Goal: Information Seeking & Learning: Learn about a topic

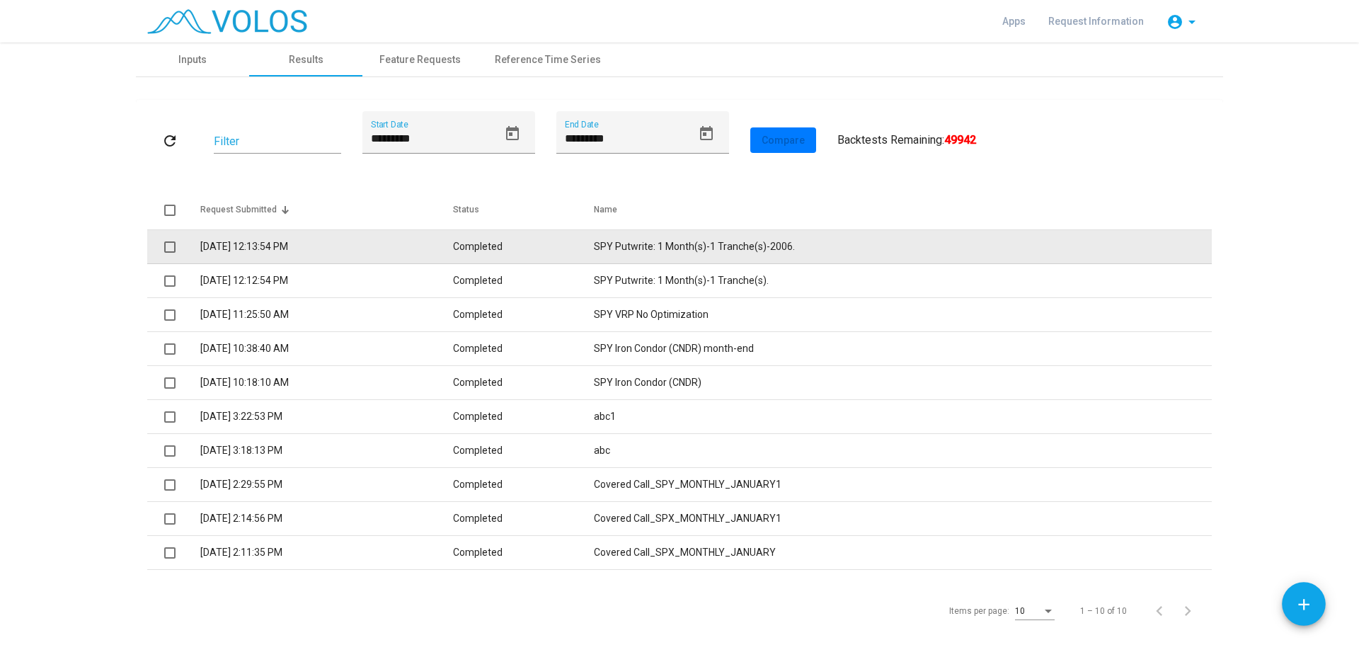
click at [641, 247] on td "SPY Putwrite: 1 Month(s)-1 Tranche(s)-2006." at bounding box center [903, 247] width 618 height 34
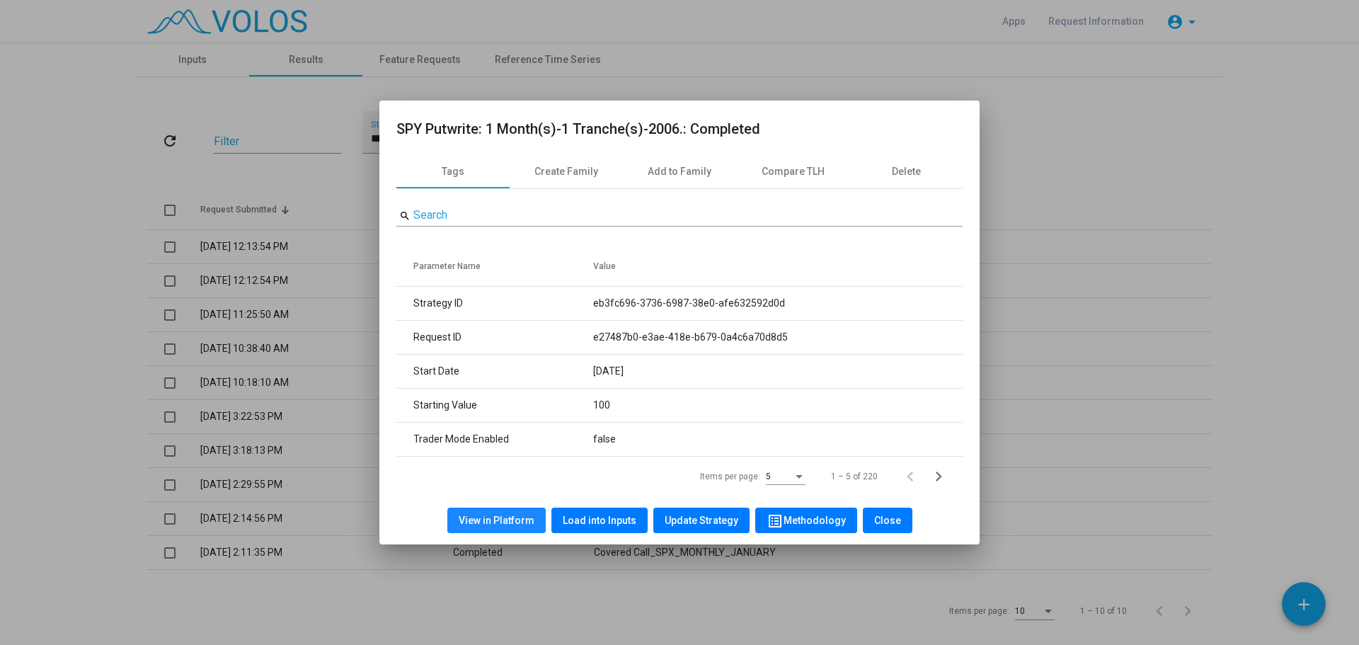
click at [510, 522] on span "View in Platform" at bounding box center [497, 520] width 76 height 11
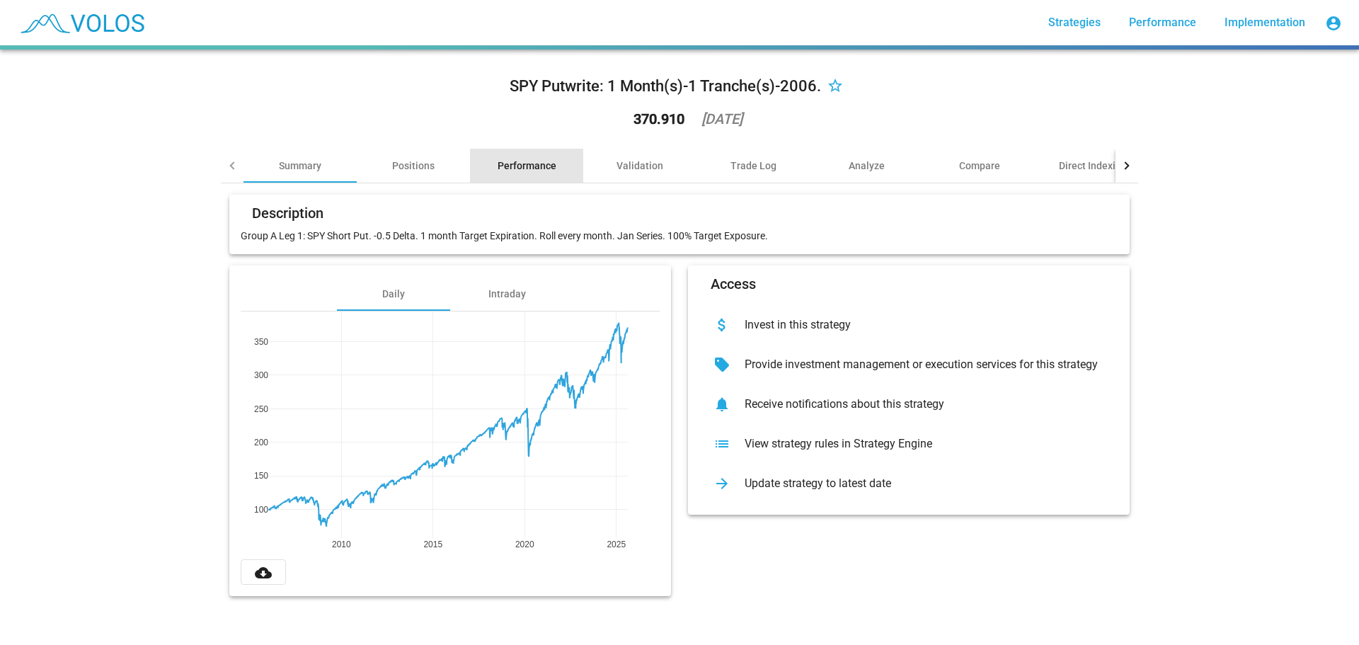
click at [518, 164] on div "Performance" at bounding box center [527, 166] width 59 height 14
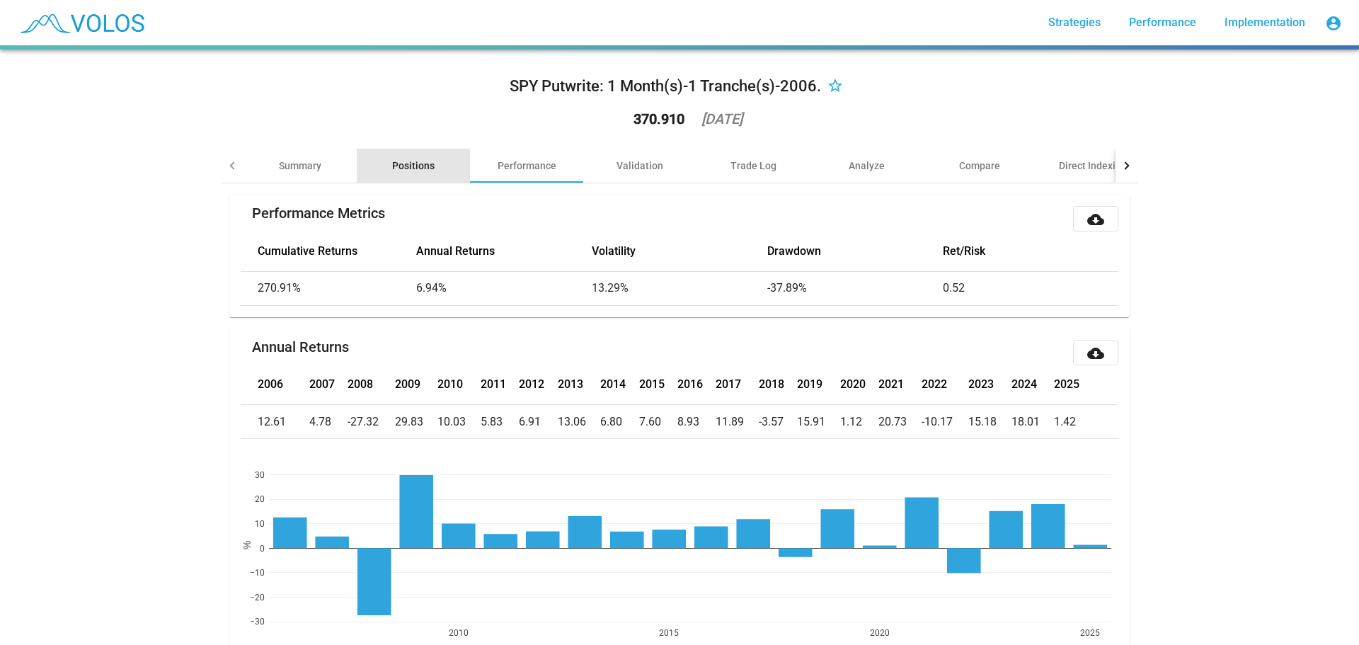
click at [413, 162] on div "Positions" at bounding box center [413, 166] width 42 height 14
